Goal: Task Accomplishment & Management: Use online tool/utility

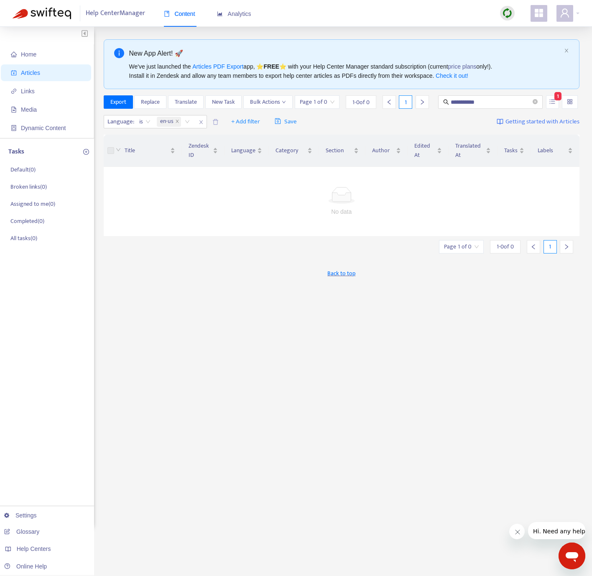
click at [507, 15] on img at bounding box center [507, 13] width 10 height 10
click at [524, 31] on link "Quick Sync" at bounding box center [525, 30] width 36 height 10
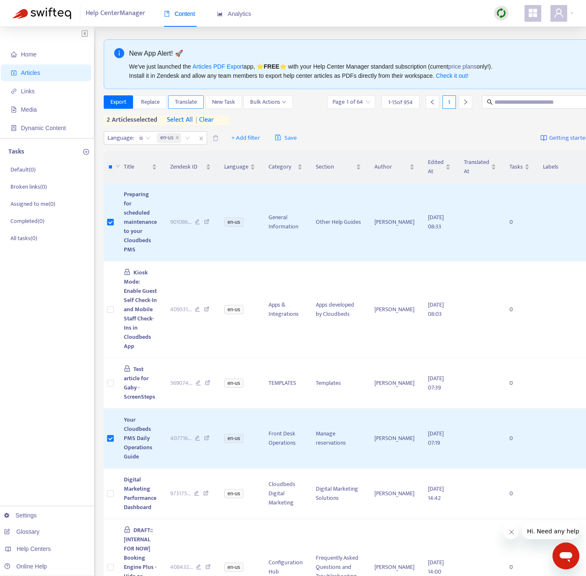
click at [188, 101] on span "Translate" at bounding box center [186, 101] width 22 height 9
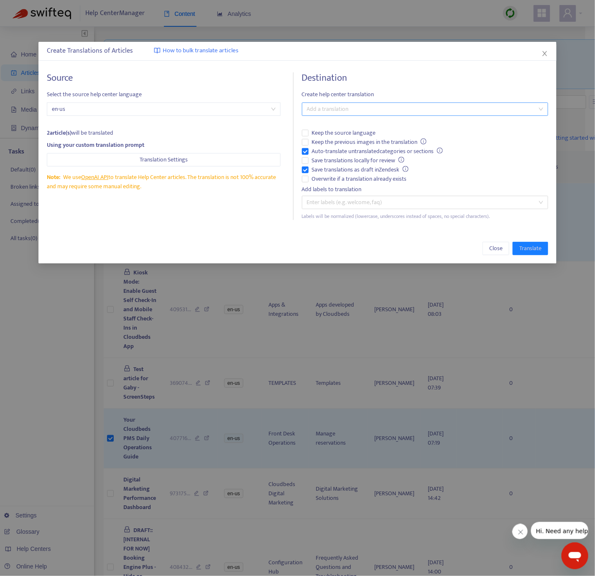
click at [343, 102] on div "Add a translation" at bounding box center [425, 108] width 246 height 13
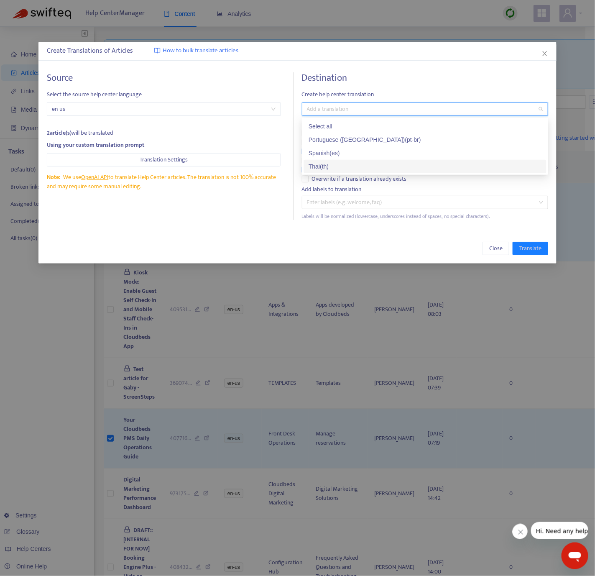
click at [335, 167] on div "Thai ( th )" at bounding box center [424, 166] width 233 height 9
click at [325, 224] on div "Source Select the source help center language en-us 2 article(s) will be transl…" at bounding box center [297, 146] width 518 height 164
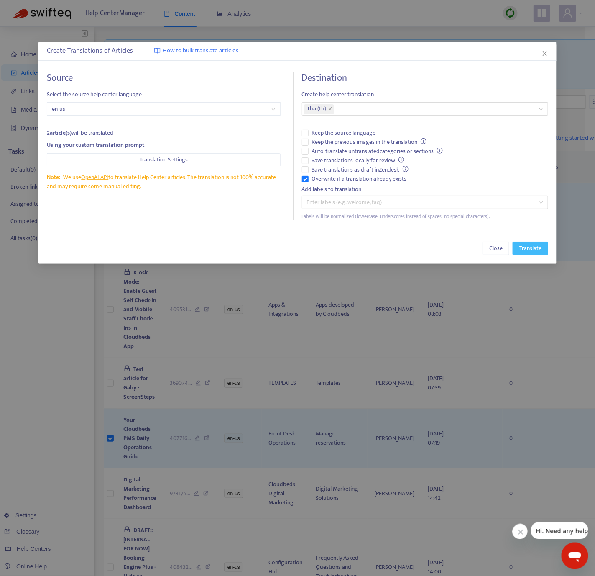
click at [528, 245] on span "Translate" at bounding box center [530, 248] width 22 height 9
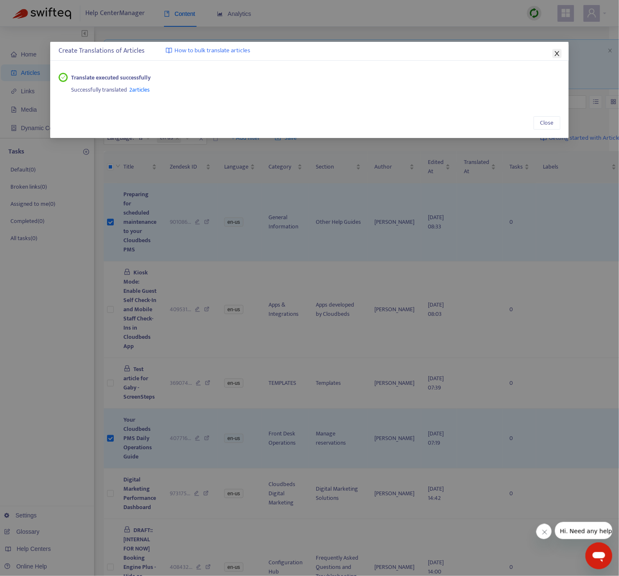
click at [556, 51] on icon "close" at bounding box center [556, 53] width 7 height 7
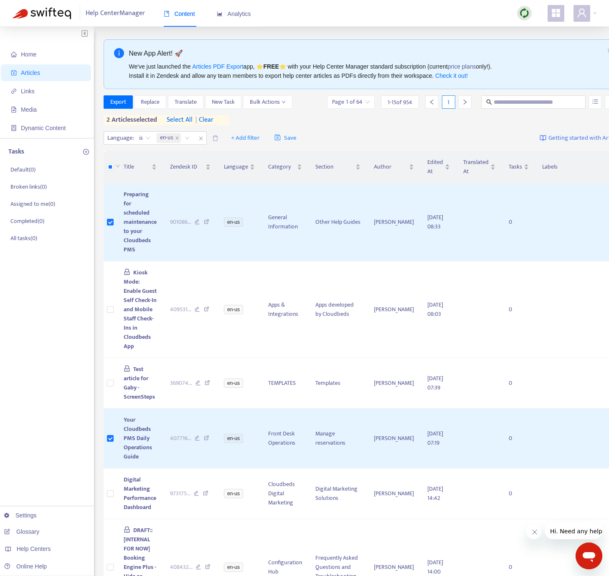
click at [210, 119] on span "| clear" at bounding box center [203, 120] width 21 height 10
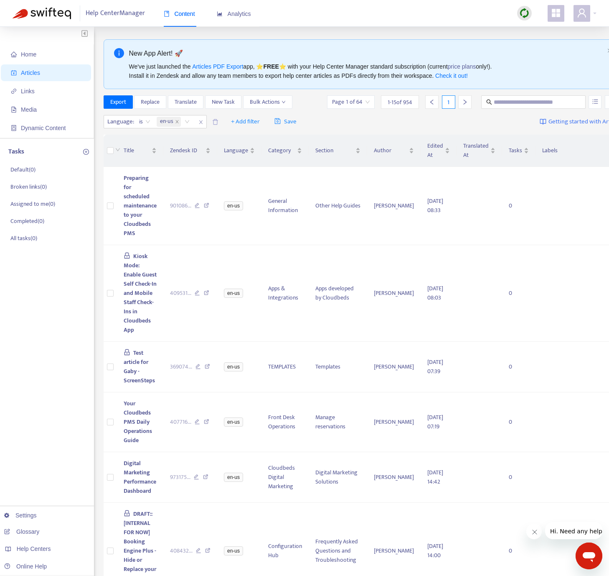
click at [245, 120] on span "+ Add filter" at bounding box center [245, 122] width 29 height 10
click at [261, 182] on span "Section" at bounding box center [258, 179] width 52 height 9
click at [262, 124] on div "Section: All" at bounding box center [240, 121] width 62 height 13
type input "*****"
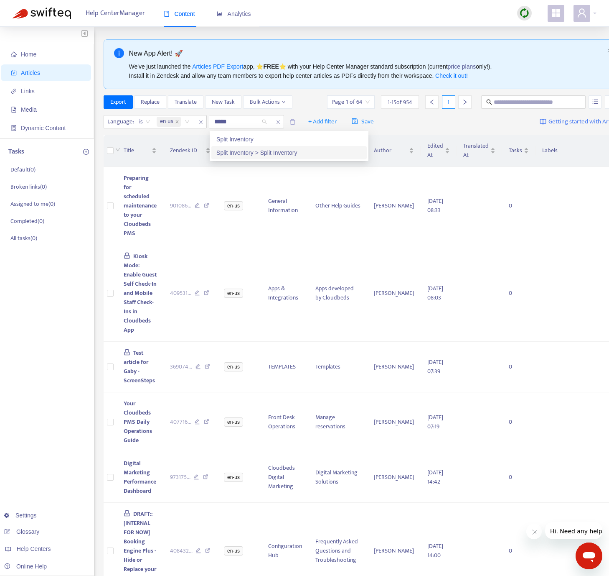
click at [318, 157] on div "Split Inventory > Split Inventory" at bounding box center [289, 152] width 145 height 9
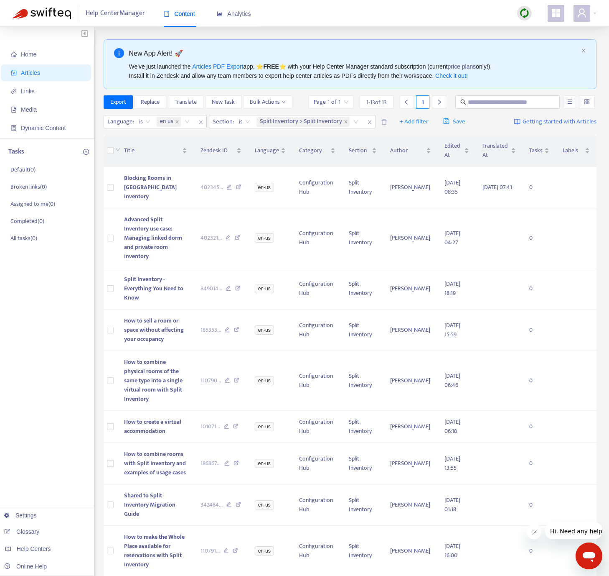
click at [95, 162] on div "Home Articles Links Media Dynamic Content Tasks Default ( 0 ) Broken links ( 0 …" at bounding box center [305, 438] width 584 height 798
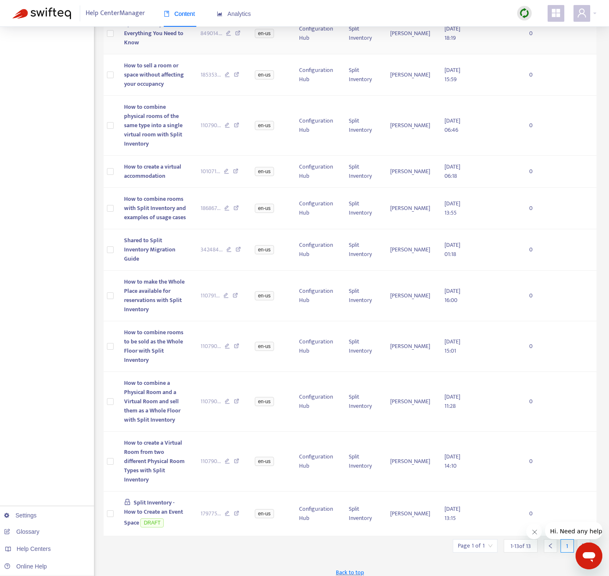
scroll to position [285, 0]
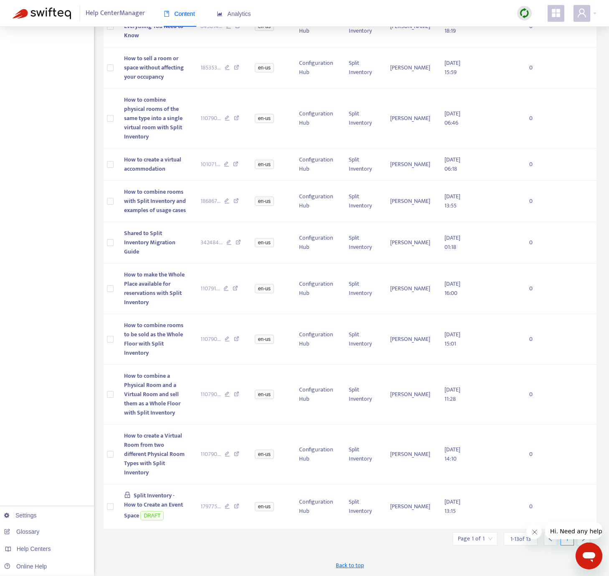
click at [478, 540] on input "search" at bounding box center [475, 538] width 35 height 13
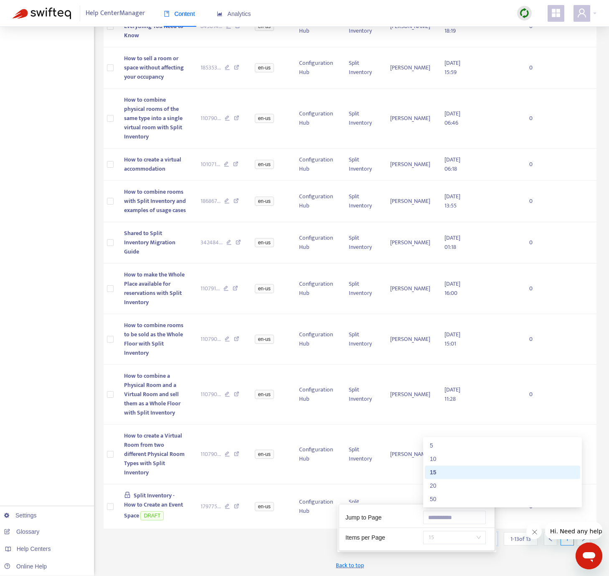
click at [436, 531] on span "15" at bounding box center [454, 537] width 53 height 13
click at [456, 500] on div "50" at bounding box center [502, 498] width 145 height 9
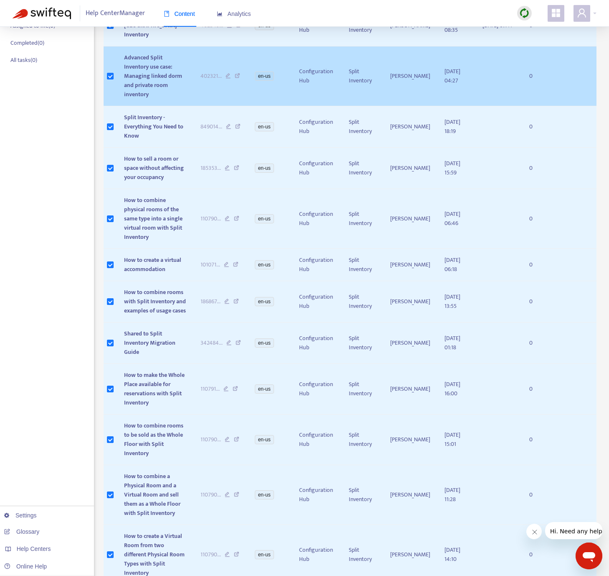
scroll to position [0, 0]
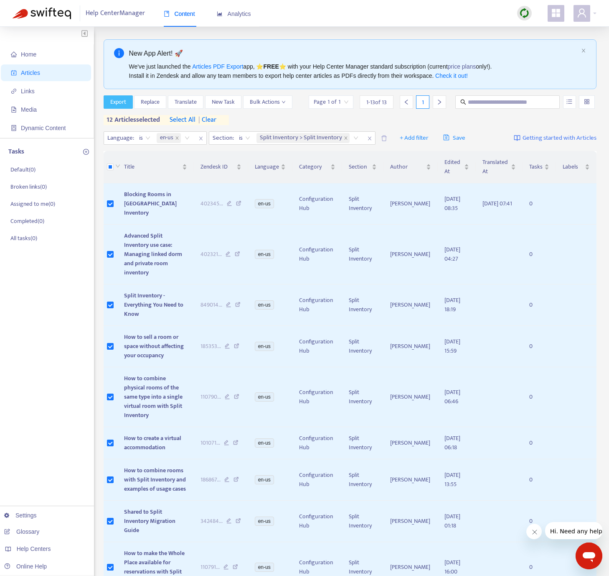
click at [123, 104] on span "Export" at bounding box center [118, 101] width 16 height 9
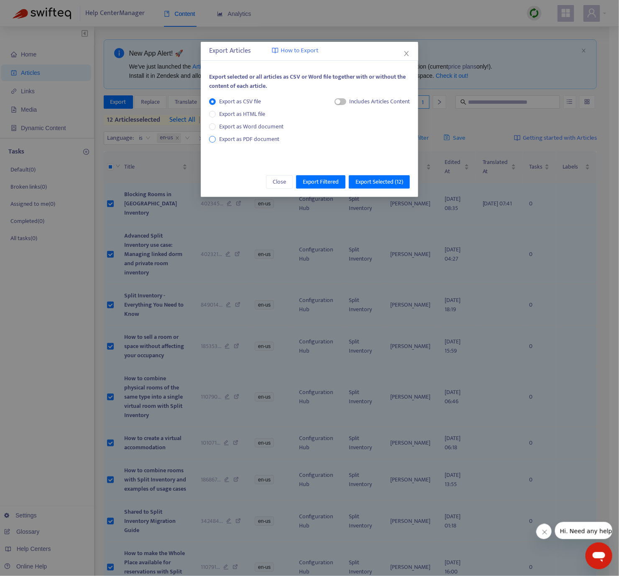
click at [254, 138] on span "Export as PDF document" at bounding box center [249, 139] width 60 height 10
click at [363, 184] on span "Export Selected ( 12 )" at bounding box center [379, 181] width 48 height 9
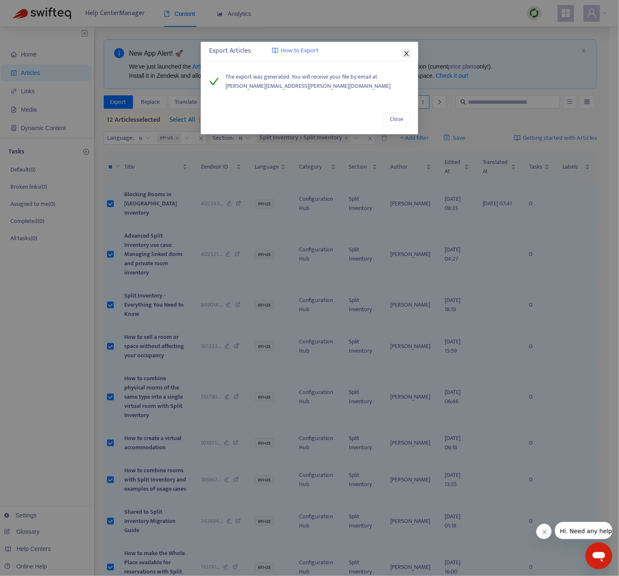
click at [409, 52] on icon "close" at bounding box center [406, 53] width 7 height 7
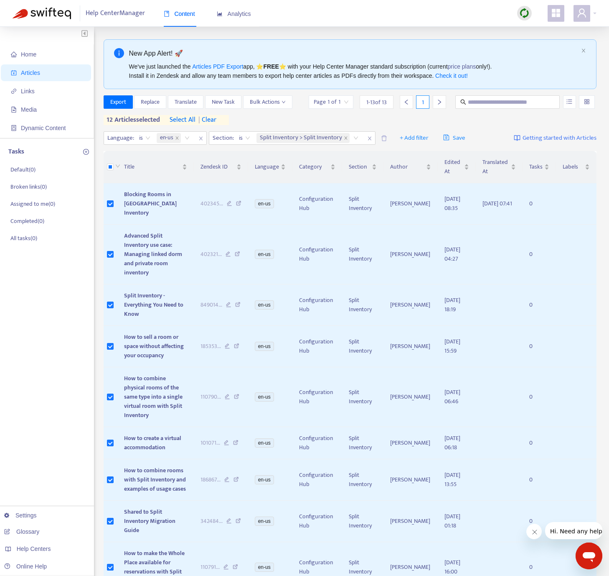
click at [214, 120] on span "| clear" at bounding box center [206, 120] width 21 height 10
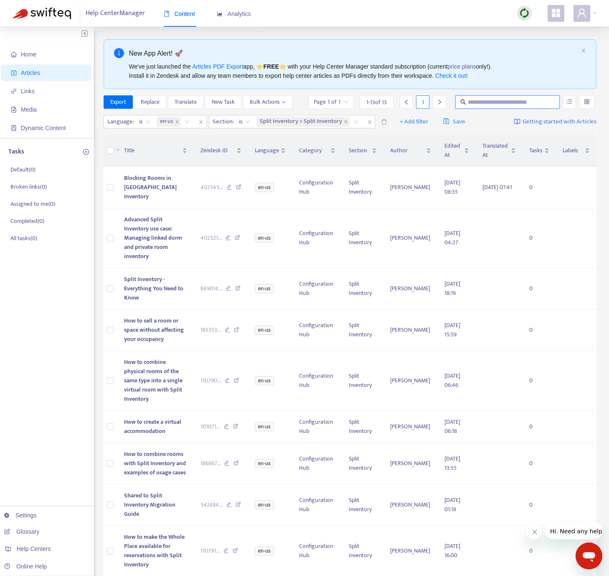
click at [521, 105] on input "text" at bounding box center [508, 101] width 80 height 9
paste input "**********"
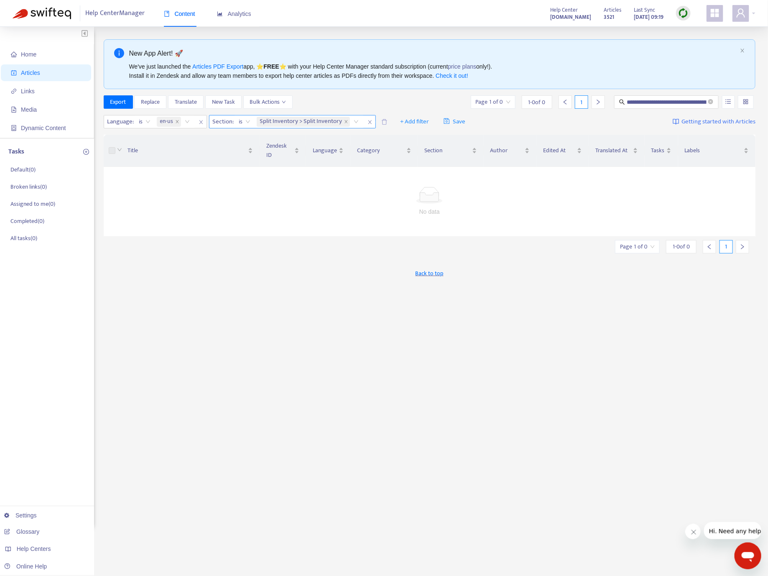
click at [369, 121] on icon "close" at bounding box center [369, 122] width 5 height 5
click at [591, 104] on input "**********" at bounding box center [667, 101] width 80 height 9
drag, startPoint x: 687, startPoint y: 106, endPoint x: 771, endPoint y: 187, distance: 116.5
click at [591, 186] on html "**********" at bounding box center [384, 301] width 768 height 602
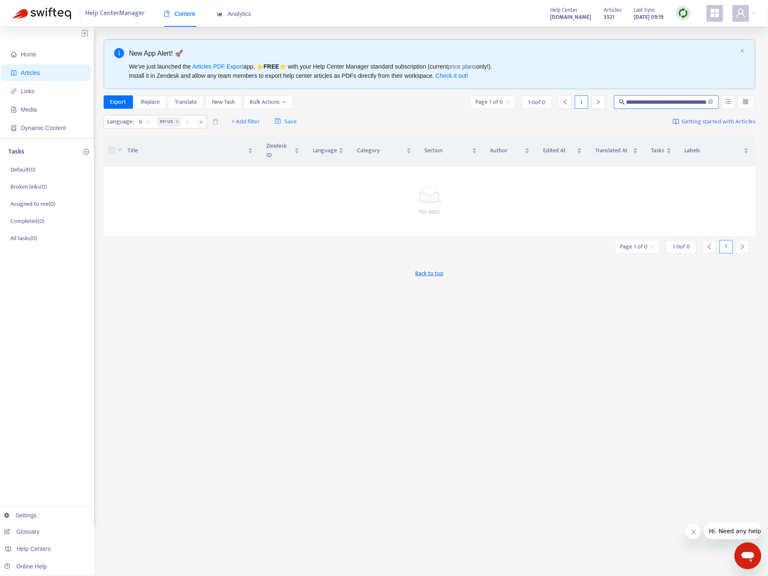
scroll to position [0, 38]
click at [591, 103] on input "**********" at bounding box center [667, 101] width 80 height 9
drag, startPoint x: 636, startPoint y: 98, endPoint x: 543, endPoint y: 100, distance: 93.2
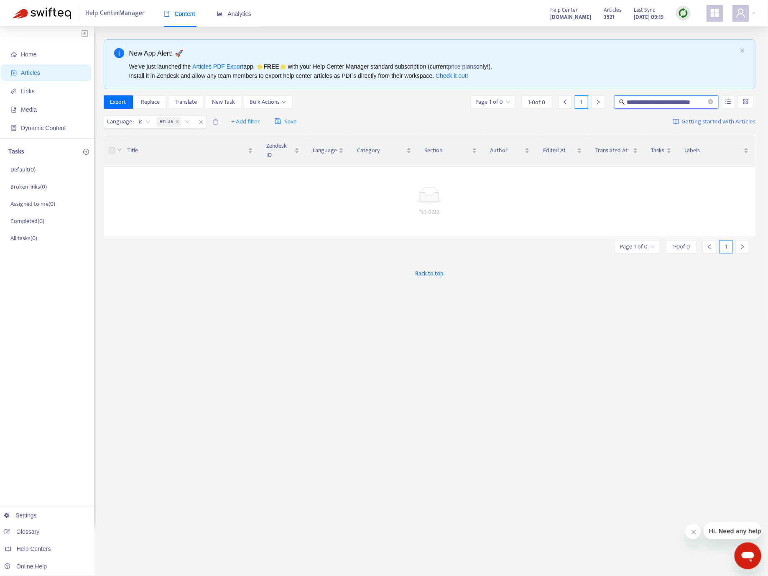
click at [543, 100] on div "**********" at bounding box center [612, 101] width 286 height 13
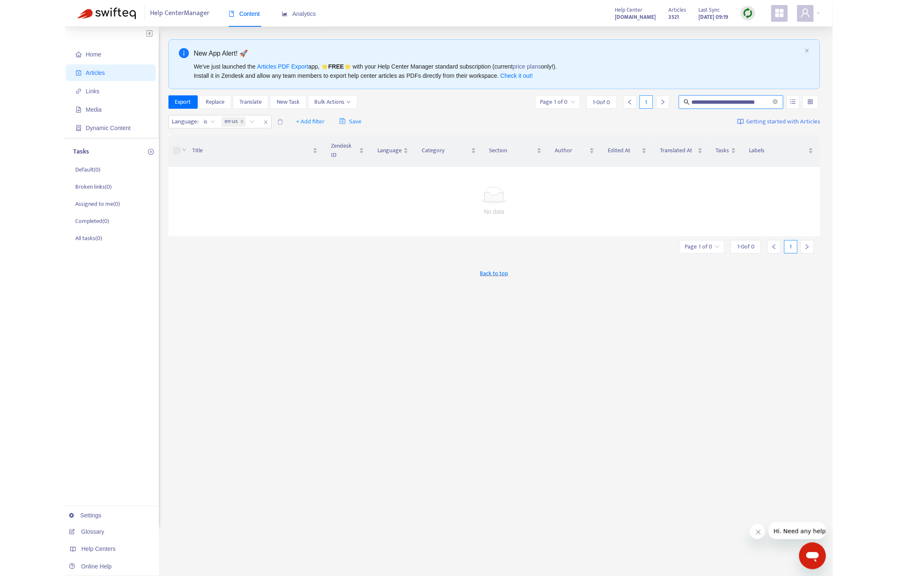
scroll to position [0, 0]
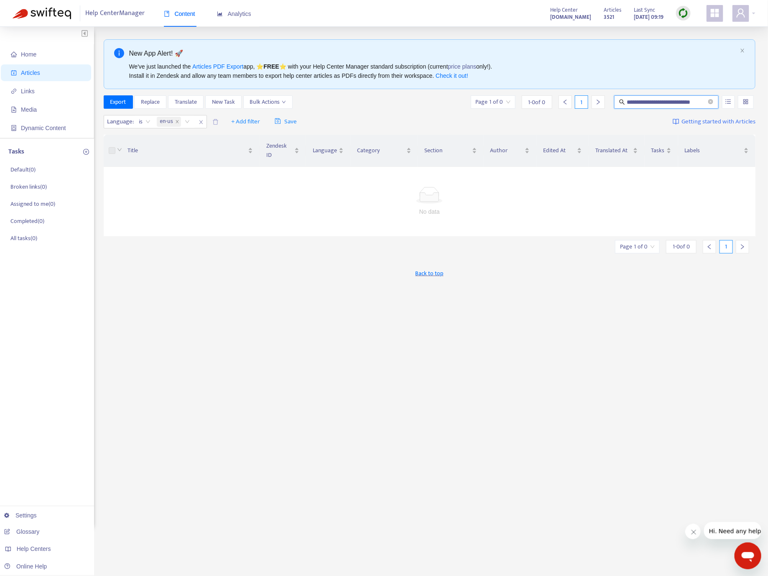
drag, startPoint x: 650, startPoint y: 100, endPoint x: 523, endPoint y: 98, distance: 127.5
click at [523, 98] on div "**********" at bounding box center [612, 101] width 286 height 13
type input "**********"
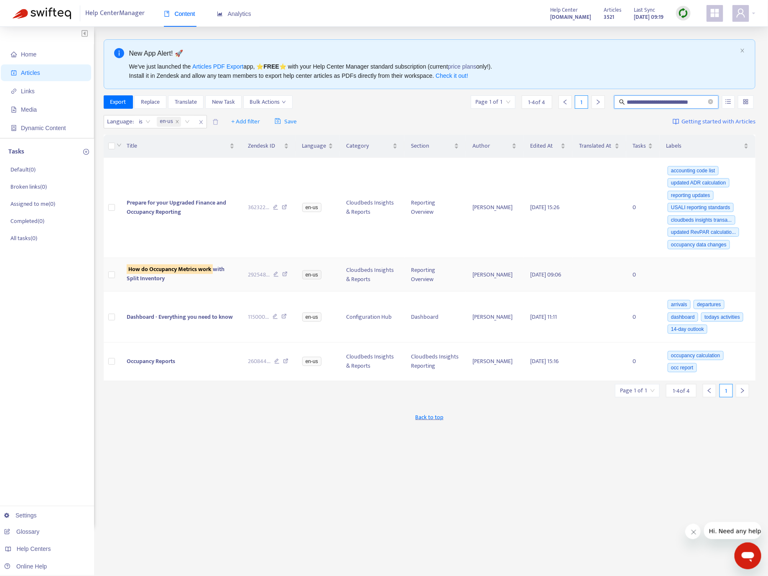
click at [191, 283] on div "How do Occupancy Metrics work with Split Inventory" at bounding box center [181, 274] width 108 height 18
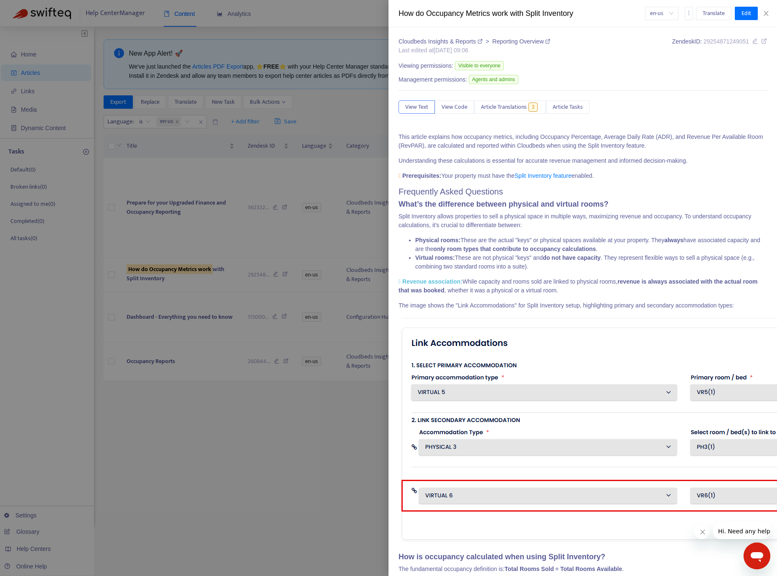
drag, startPoint x: 192, startPoint y: 491, endPoint x: 187, endPoint y: 473, distance: 19.0
click at [192, 492] on div at bounding box center [388, 288] width 777 height 576
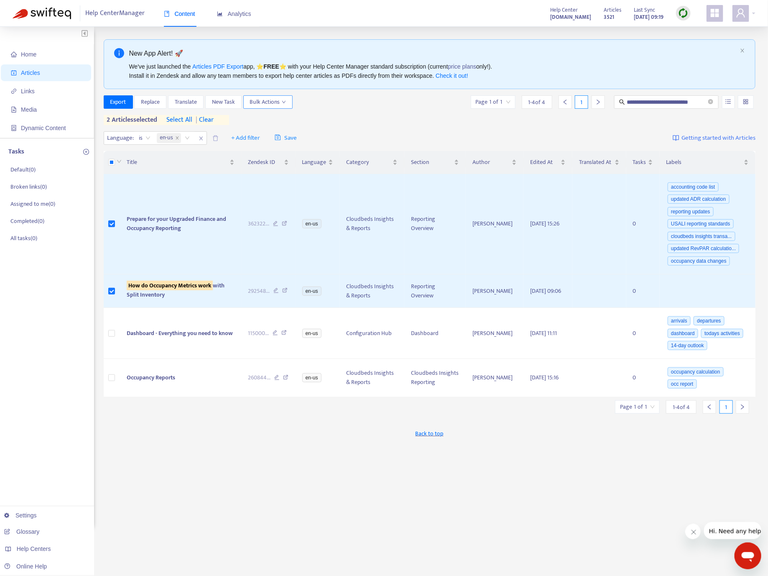
click at [253, 102] on span "Bulk Actions" at bounding box center [268, 101] width 36 height 9
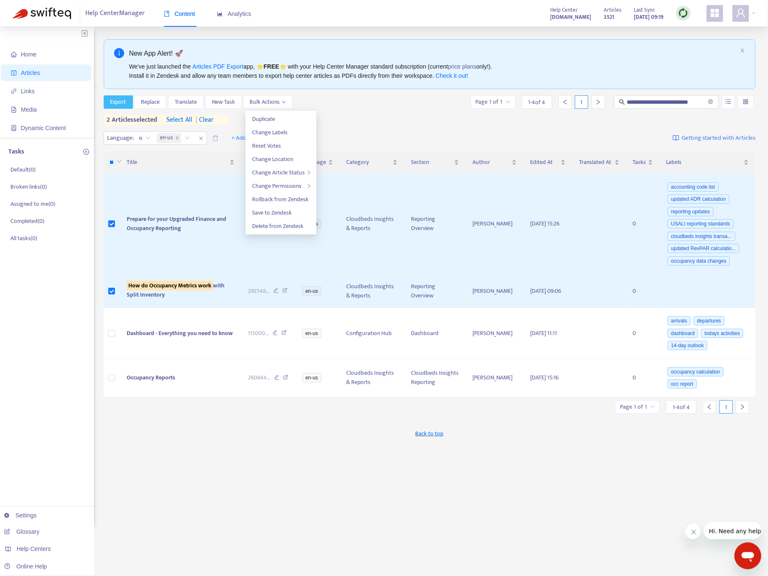
click at [113, 103] on span "Export" at bounding box center [118, 101] width 16 height 9
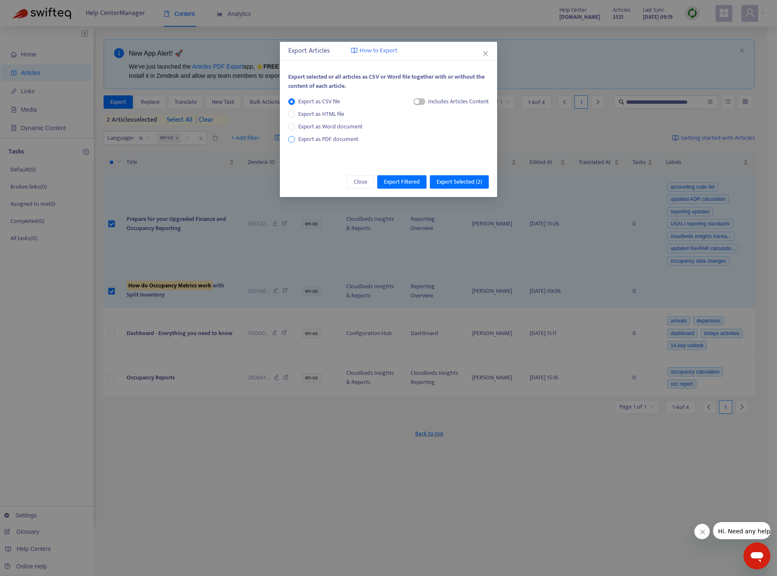
click at [344, 140] on span "Export as PDF document" at bounding box center [328, 139] width 60 height 10
click at [464, 185] on span "Export Selected ( 2 )" at bounding box center [460, 181] width 46 height 9
